Goal: Transaction & Acquisition: Obtain resource

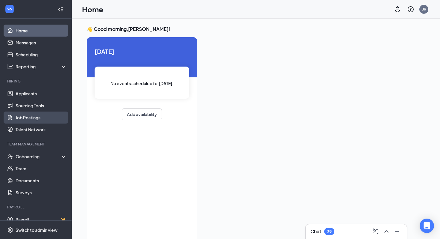
click at [40, 114] on link "Job Postings" at bounding box center [41, 117] width 51 height 12
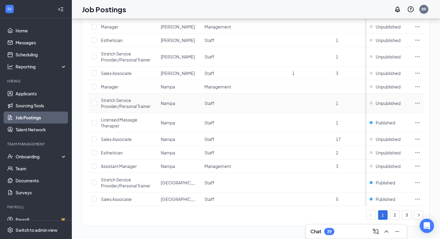
scroll to position [672, 0]
click at [396, 212] on link "2" at bounding box center [394, 214] width 9 height 9
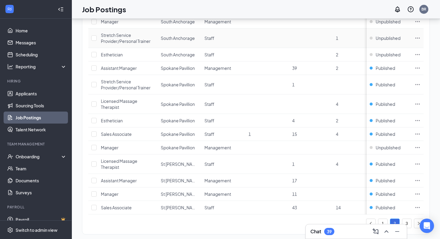
scroll to position [666, 0]
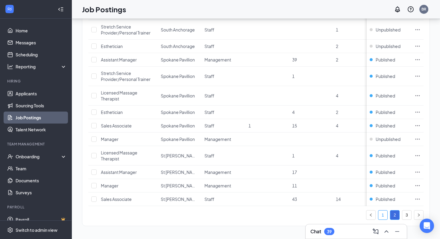
click at [384, 211] on link "1" at bounding box center [382, 214] width 9 height 9
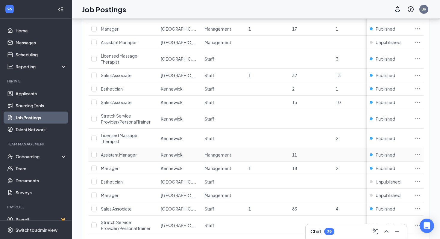
scroll to position [298, 0]
click at [418, 137] on icon "Ellipses" at bounding box center [417, 139] width 6 height 6
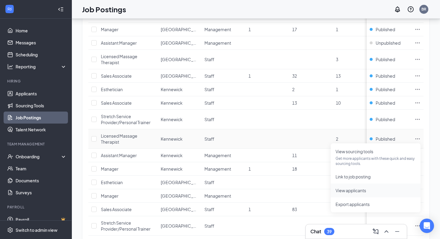
click at [361, 188] on span "View applicants" at bounding box center [350, 189] width 31 height 5
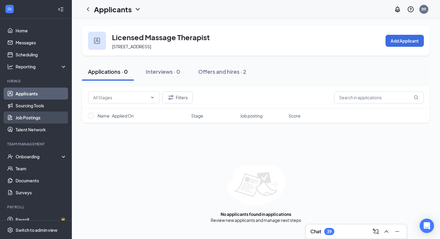
click at [44, 115] on link "Job Postings" at bounding box center [41, 117] width 51 height 12
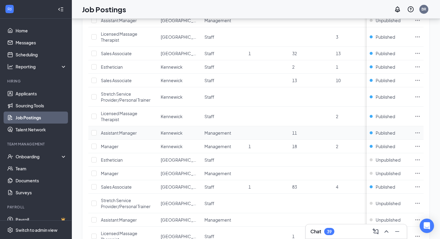
scroll to position [303, 0]
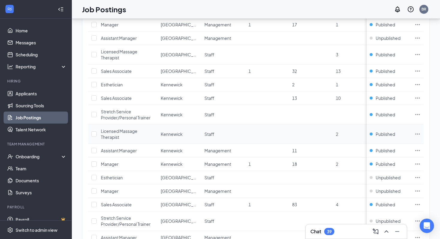
click at [419, 133] on icon "Ellipses" at bounding box center [417, 134] width 6 height 6
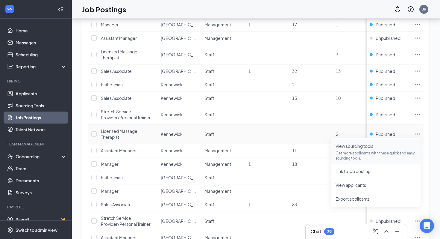
click at [354, 151] on p "Get more applicants with these quick and easy sourcing tools." at bounding box center [375, 155] width 80 height 10
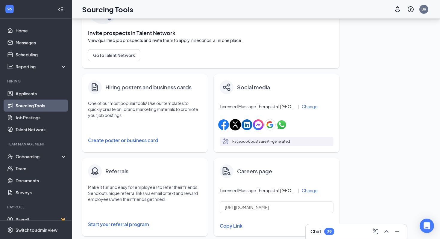
scroll to position [43, 0]
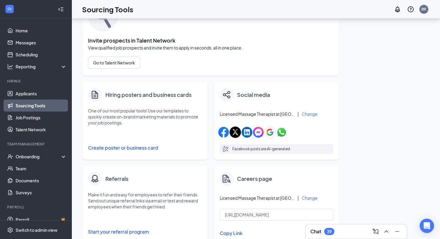
click at [133, 147] on button "Create poster or business card" at bounding box center [145, 148] width 114 height 12
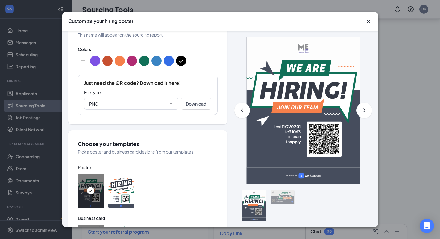
scroll to position [130, 0]
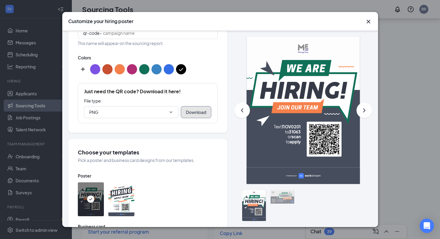
click at [204, 106] on button "Download" at bounding box center [196, 112] width 31 height 12
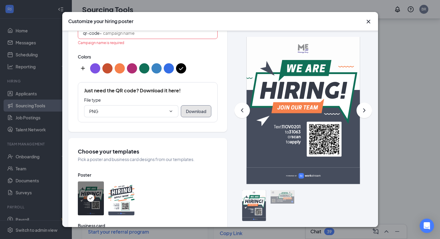
scroll to position [112, 0]
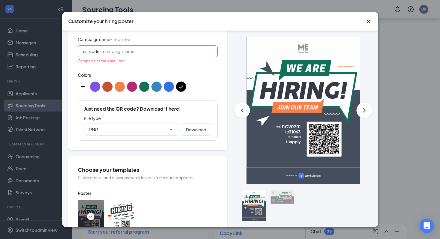
click at [128, 48] on input "Campaign name ⠂ required" at bounding box center [158, 51] width 110 height 7
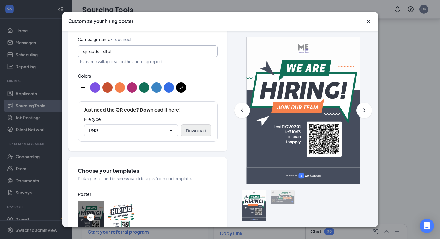
type input "dfdf"
click at [188, 124] on button "Download" at bounding box center [196, 130] width 31 height 12
click at [368, 21] on icon "Cross" at bounding box center [368, 22] width 4 height 4
